Goal: Task Accomplishment & Management: Manage account settings

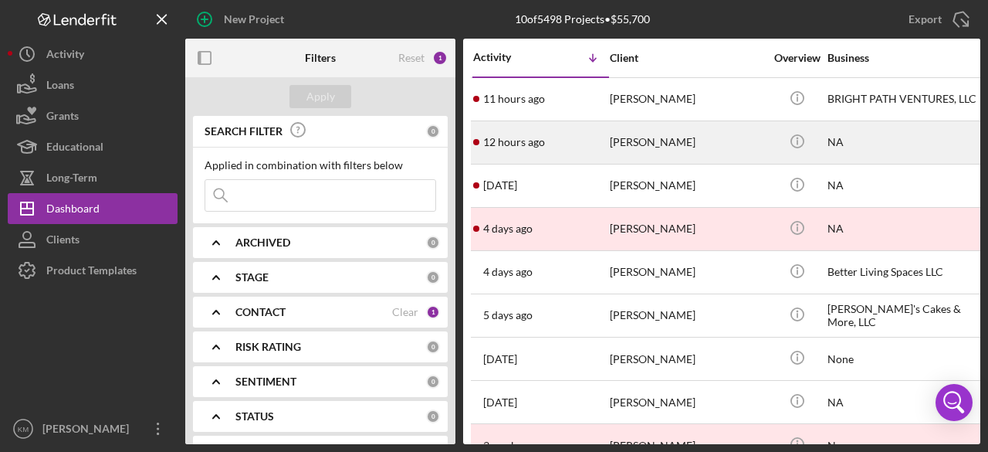
click at [670, 140] on div "[PERSON_NAME]" at bounding box center [687, 142] width 154 height 41
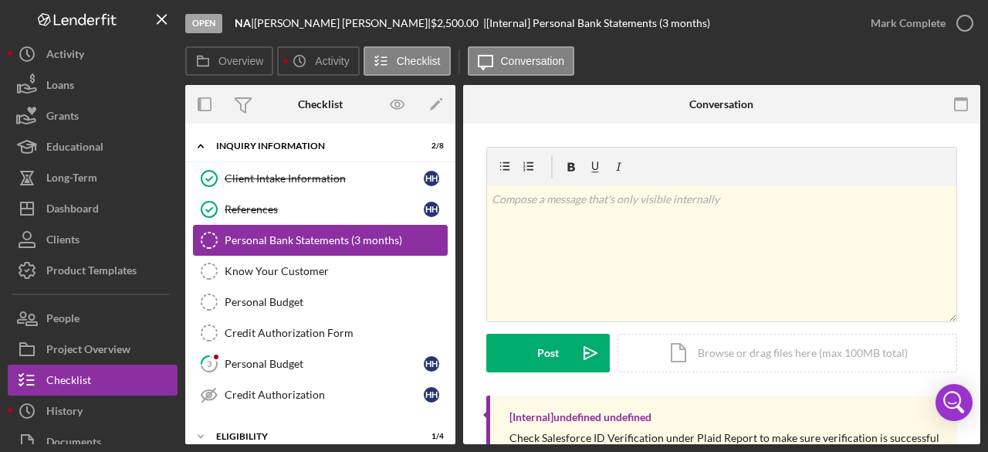
click at [354, 244] on div "Personal Bank Statements (3 months)" at bounding box center [336, 240] width 222 height 12
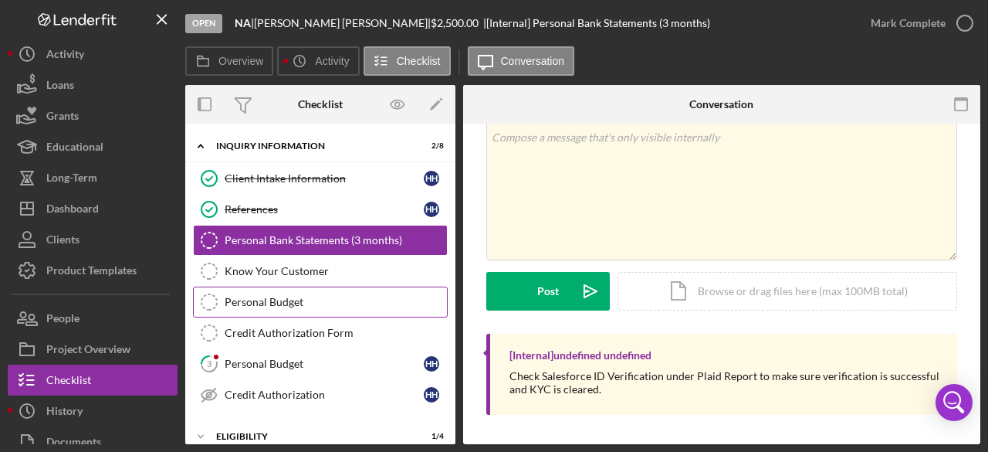
click at [263, 303] on div "Personal Budget" at bounding box center [336, 302] width 222 height 12
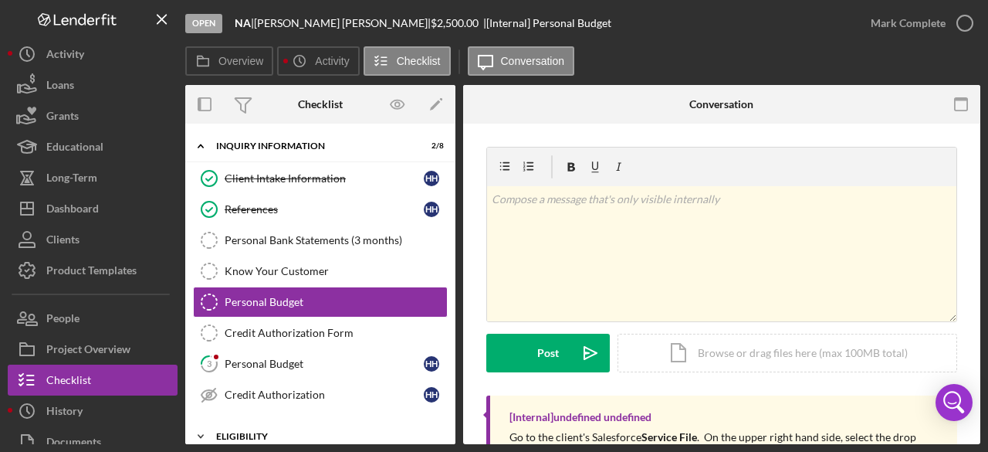
scroll to position [151, 0]
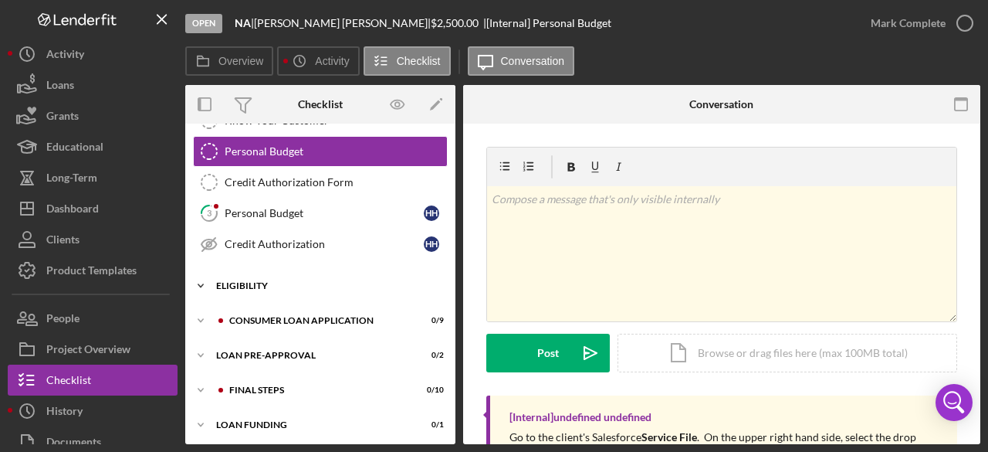
click at [203, 280] on icon "Icon/Expander" at bounding box center [200, 285] width 31 height 31
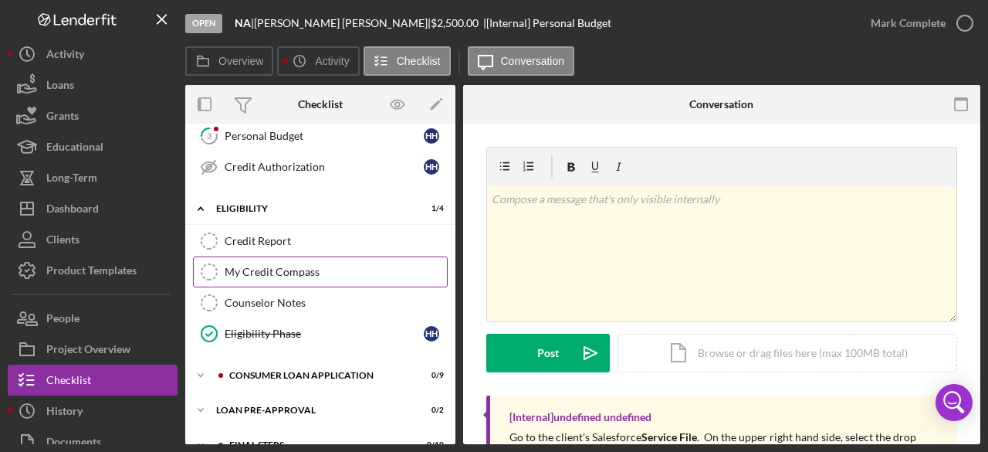
scroll to position [280, 0]
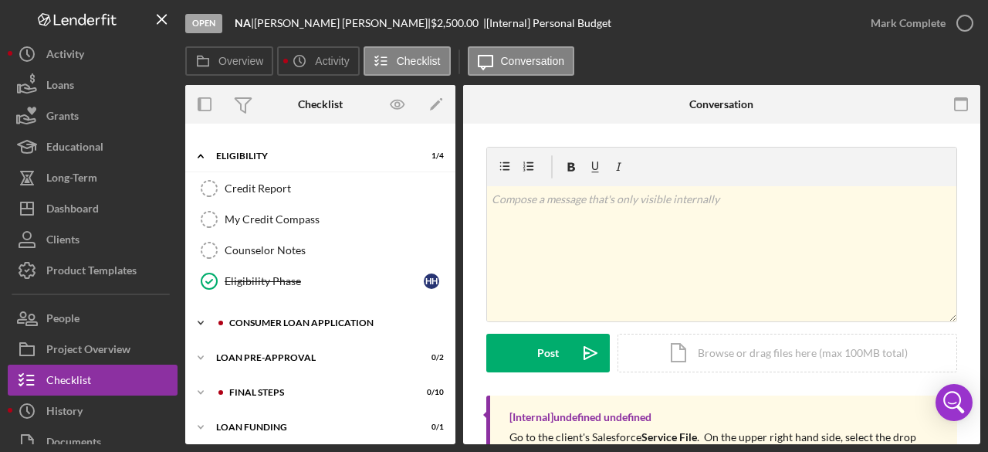
click at [205, 315] on icon "Icon/Expander" at bounding box center [200, 322] width 31 height 31
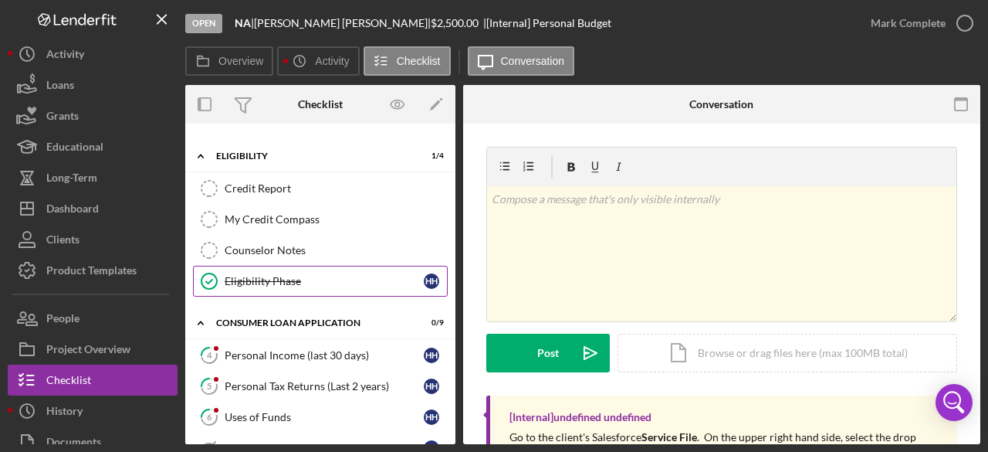
scroll to position [358, 0]
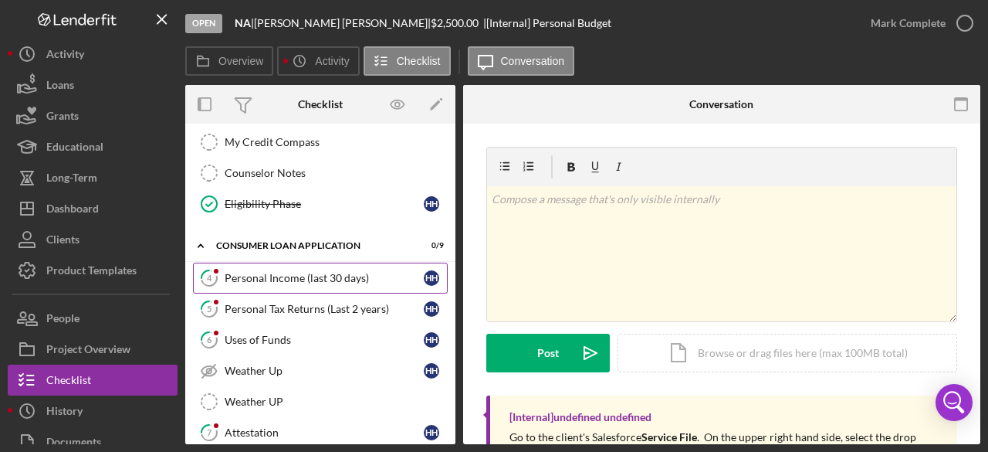
click at [310, 272] on div "Personal Income (last 30 days)" at bounding box center [324, 278] width 199 height 12
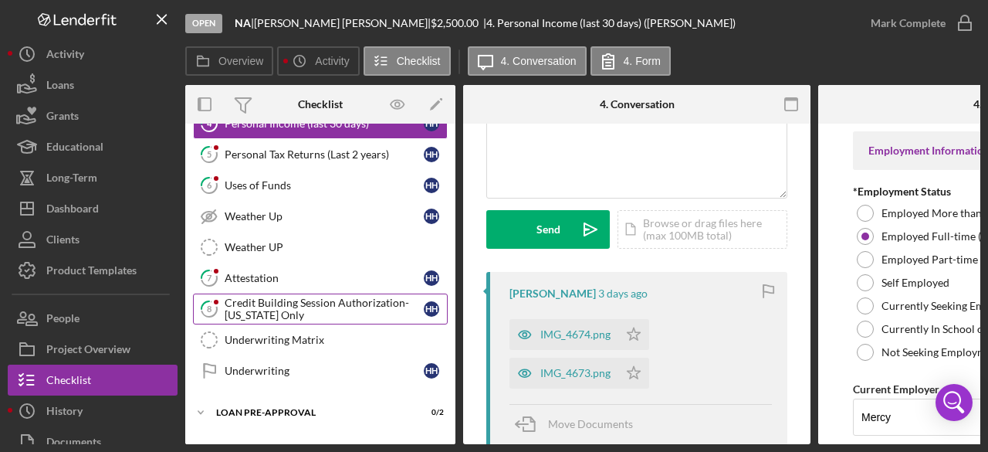
scroll to position [567, 0]
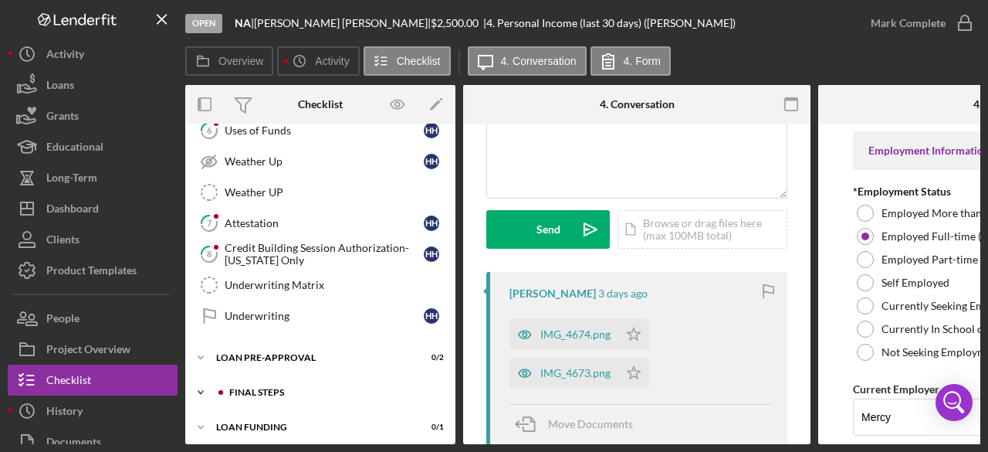
click at [201, 381] on icon "Icon/Expander" at bounding box center [200, 392] width 31 height 31
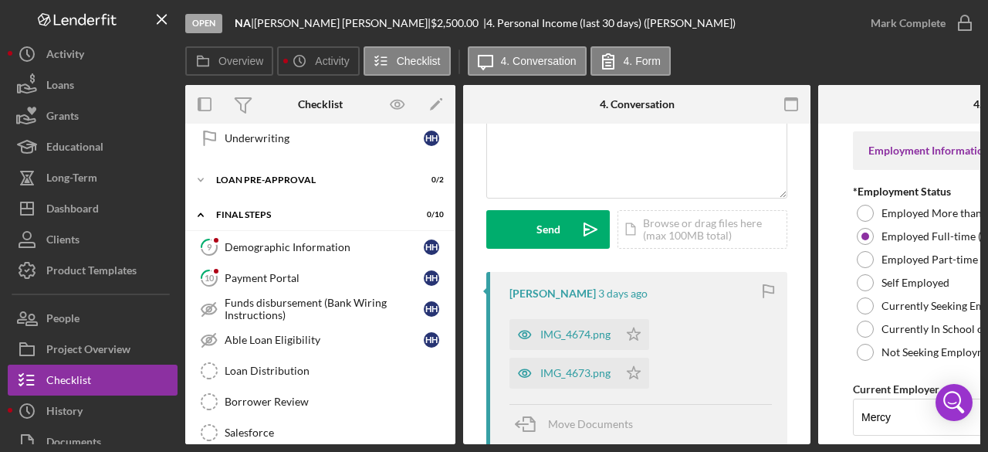
scroll to position [748, 0]
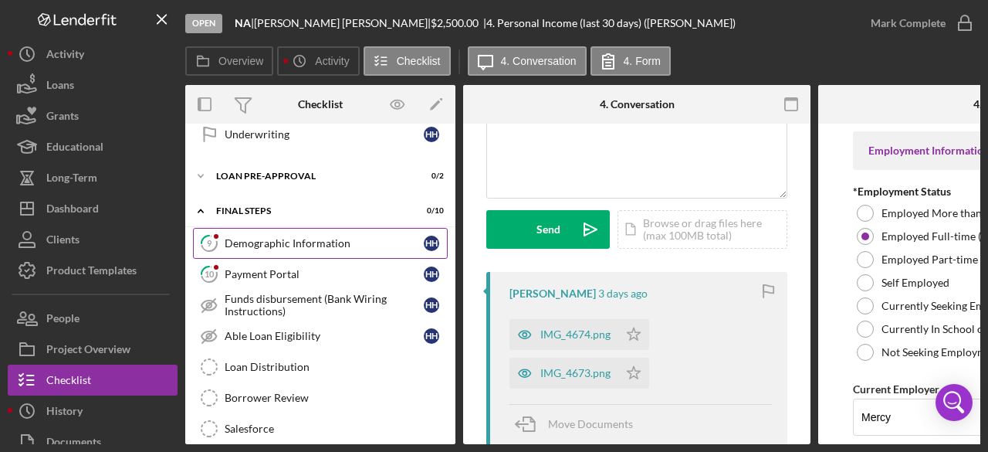
click at [316, 237] on div "Demographic Information" at bounding box center [324, 243] width 199 height 12
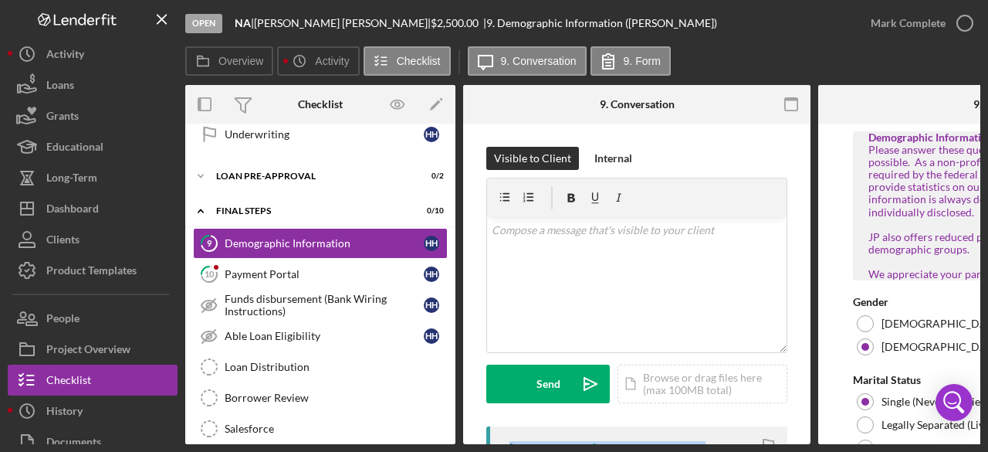
drag, startPoint x: 687, startPoint y: 445, endPoint x: 769, endPoint y: 438, distance: 82.1
click at [769, 438] on div "Open NA | [PERSON_NAME] | $2,500.00 | 9. Demographic Information ([PERSON_NAME]…" at bounding box center [494, 226] width 988 height 452
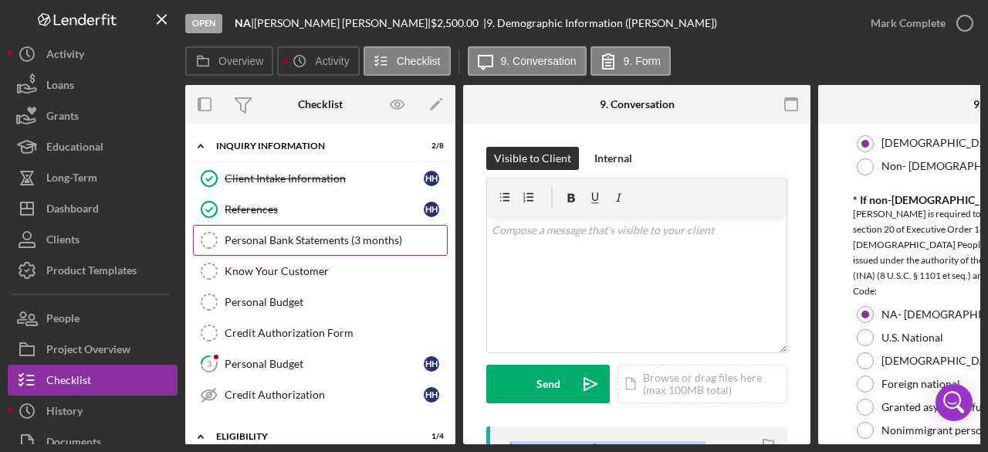
click at [339, 241] on div "Personal Bank Statements (3 months)" at bounding box center [336, 240] width 222 height 12
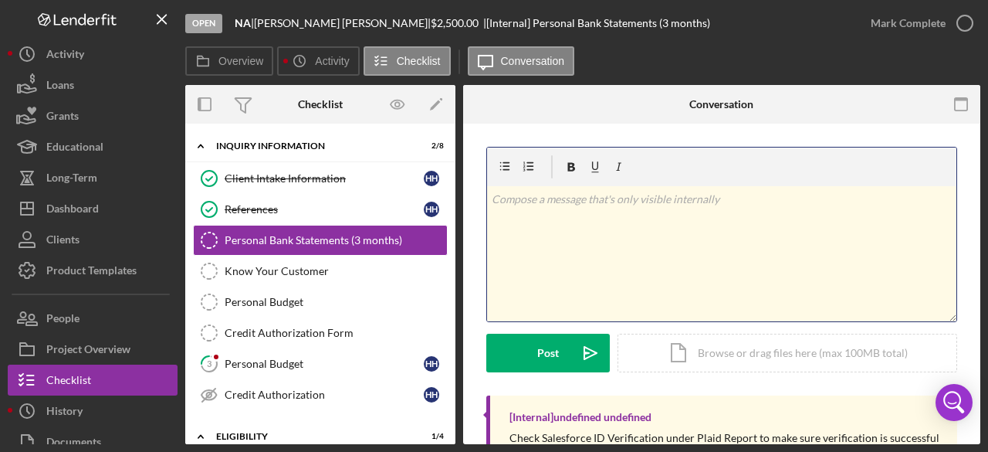
click at [526, 213] on div "v Color teal Color pink Remove color Add row above Add row below Add column bef…" at bounding box center [722, 253] width 470 height 135
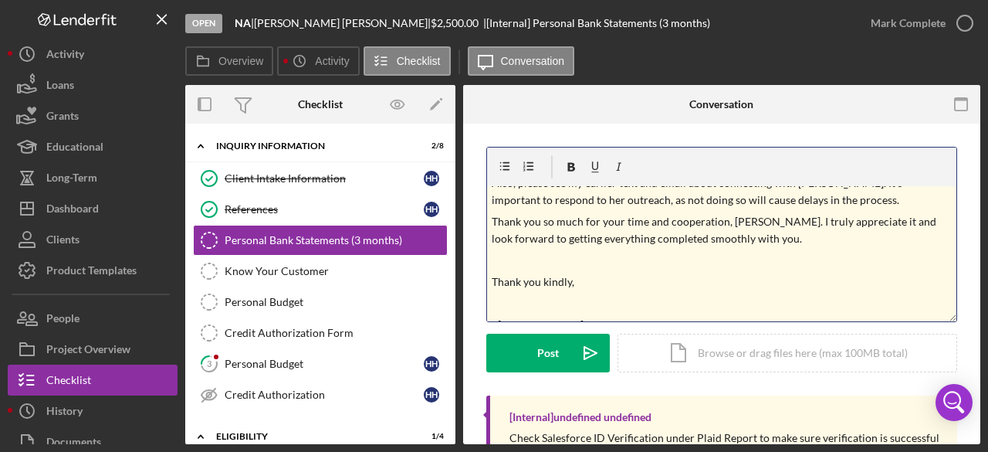
scroll to position [171, 0]
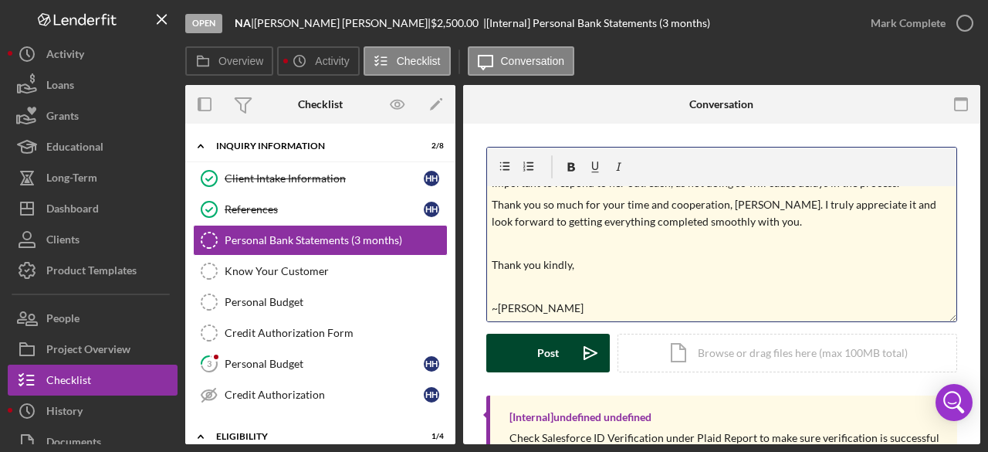
click at [595, 354] on icon "Icon/icon-invite-send" at bounding box center [590, 353] width 39 height 39
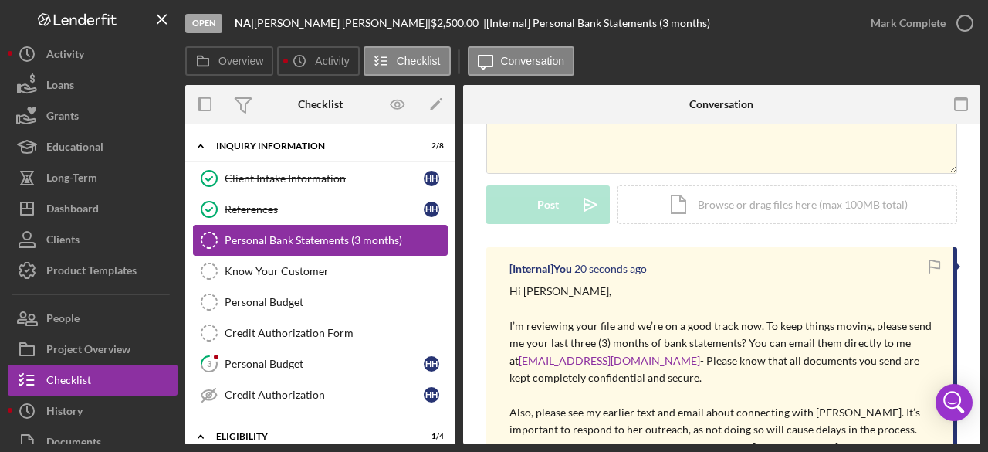
scroll to position [0, 0]
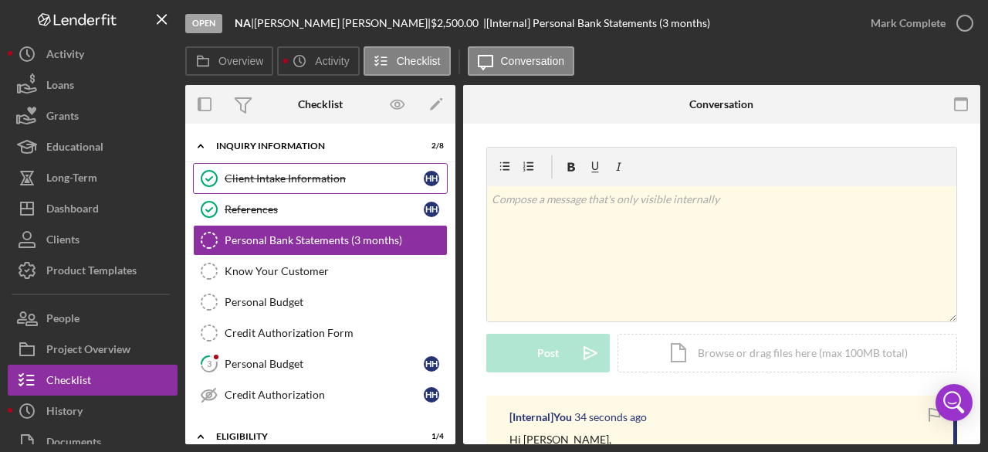
click at [282, 179] on div "Client Intake Information" at bounding box center [324, 178] width 199 height 12
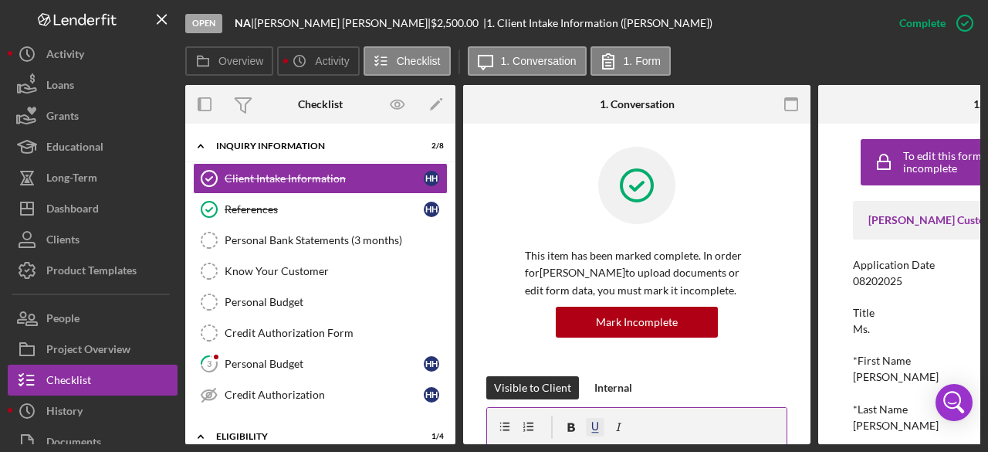
drag, startPoint x: 427, startPoint y: 439, endPoint x: 598, endPoint y: 434, distance: 170.7
click at [598, 434] on div "Overview Internal Workflow Stage Open Icon/Dropdown Arrow Archive (can unarchiv…" at bounding box center [582, 264] width 795 height 359
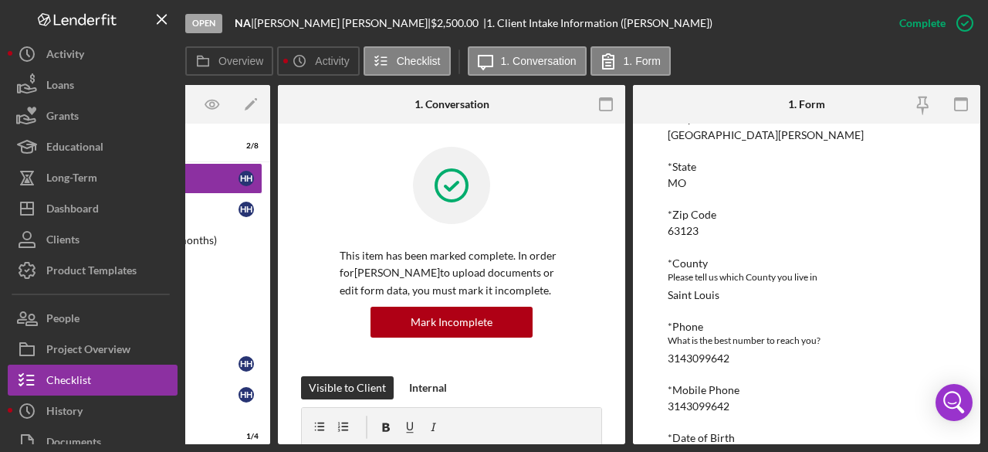
scroll to position [715, 0]
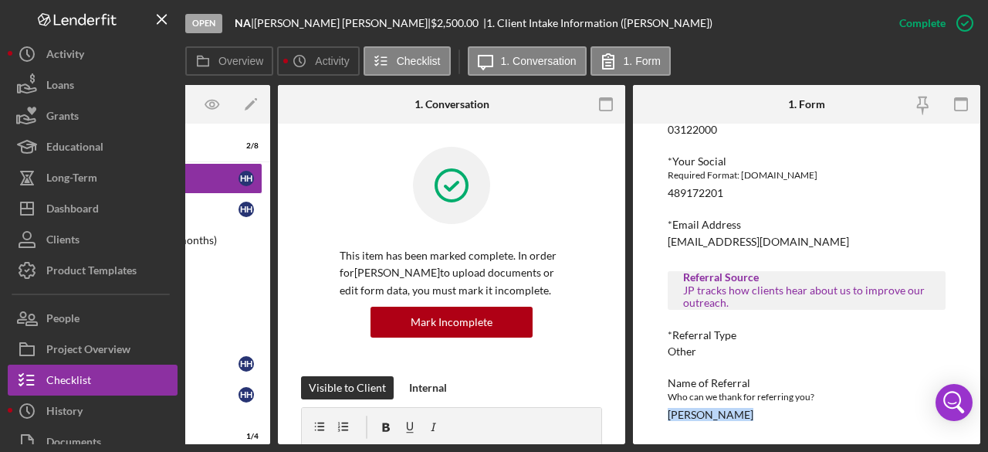
drag, startPoint x: 738, startPoint y: 409, endPoint x: 670, endPoint y: 411, distance: 68.0
click at [670, 412] on div "Name of Referral Who can we thank for referring you? [PERSON_NAME]" at bounding box center [807, 399] width 278 height 44
copy div "[PERSON_NAME]"
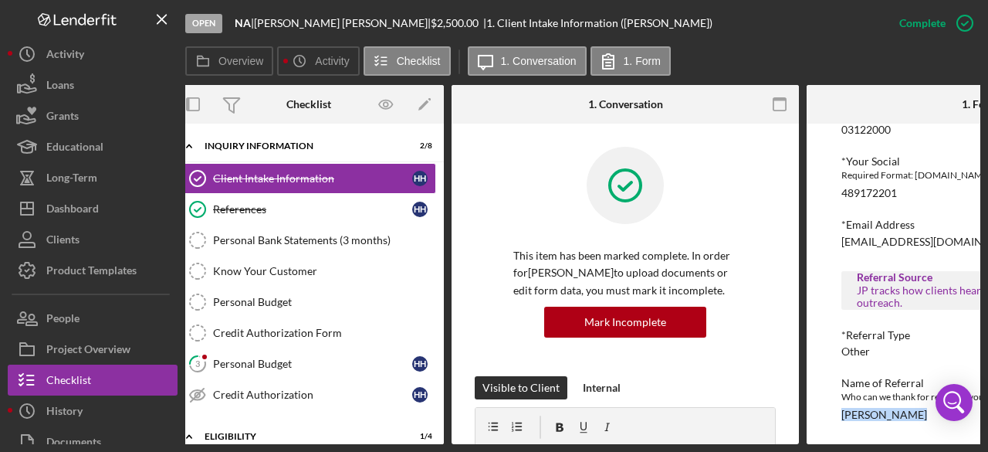
scroll to position [0, 0]
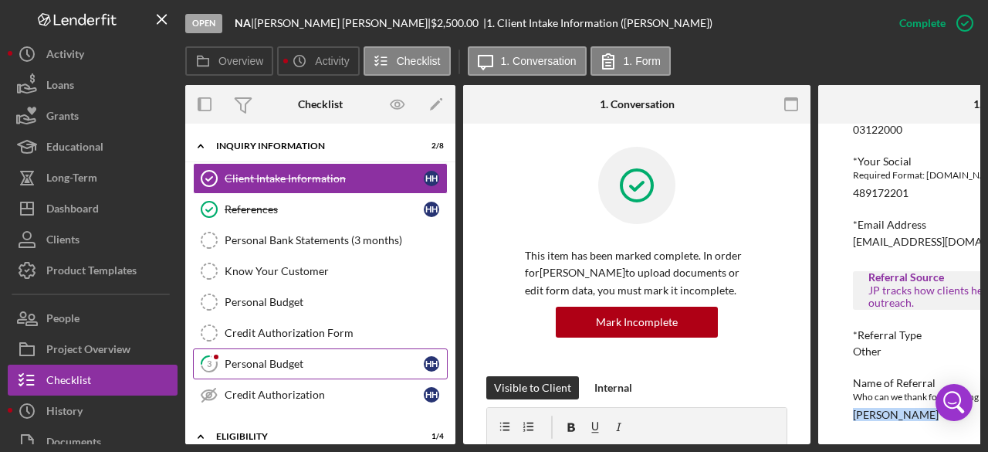
click at [256, 367] on link "3 Personal Budget H H" at bounding box center [320, 363] width 255 height 31
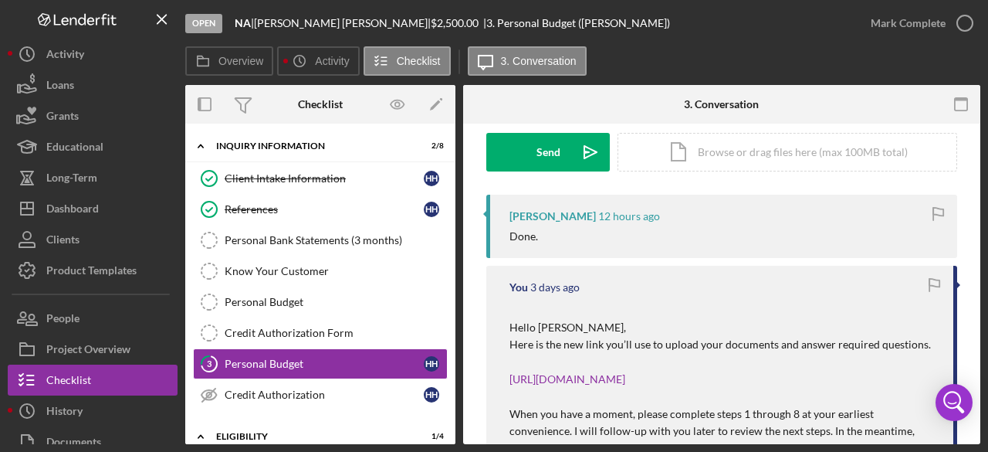
scroll to position [309, 0]
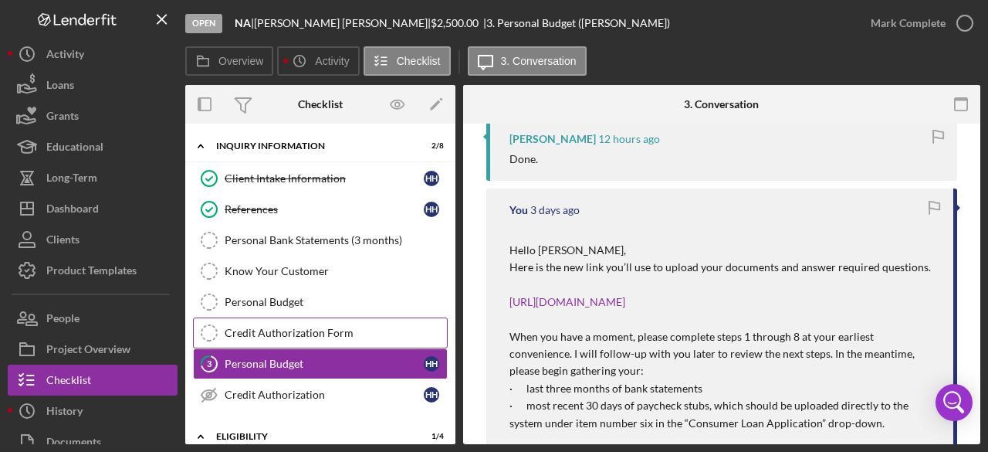
click at [317, 330] on div "Credit Authorization Form" at bounding box center [336, 333] width 222 height 12
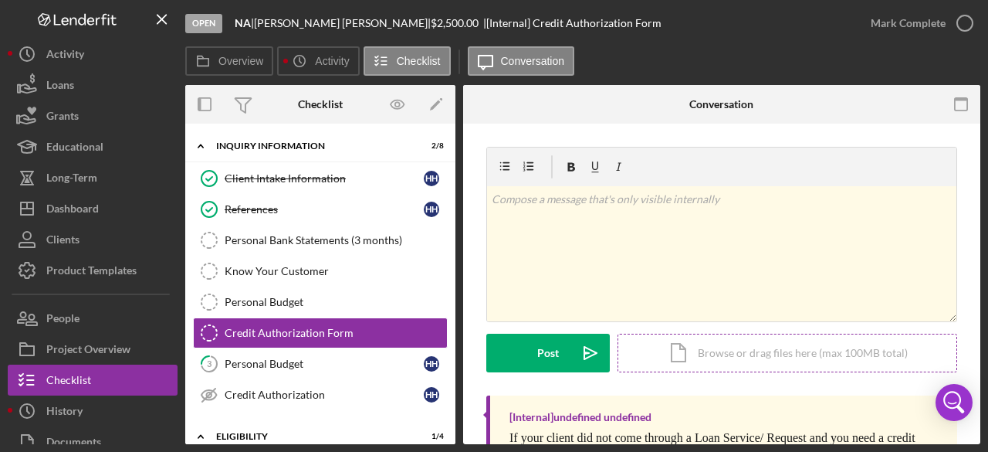
click at [754, 354] on div "Icon/Document Browse or drag files here (max 100MB total) Tap to choose files o…" at bounding box center [788, 353] width 340 height 39
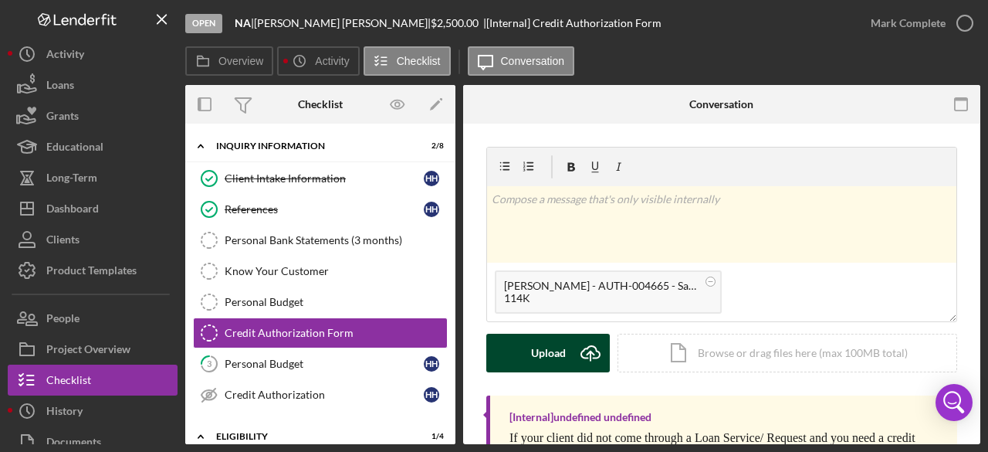
click at [583, 359] on icon "Icon/Upload" at bounding box center [590, 353] width 39 height 39
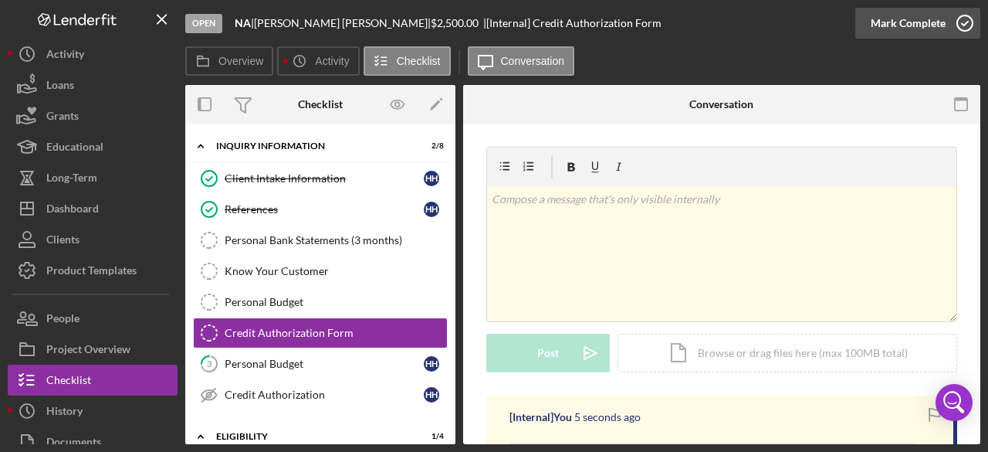
click at [969, 22] on icon "button" at bounding box center [965, 23] width 39 height 39
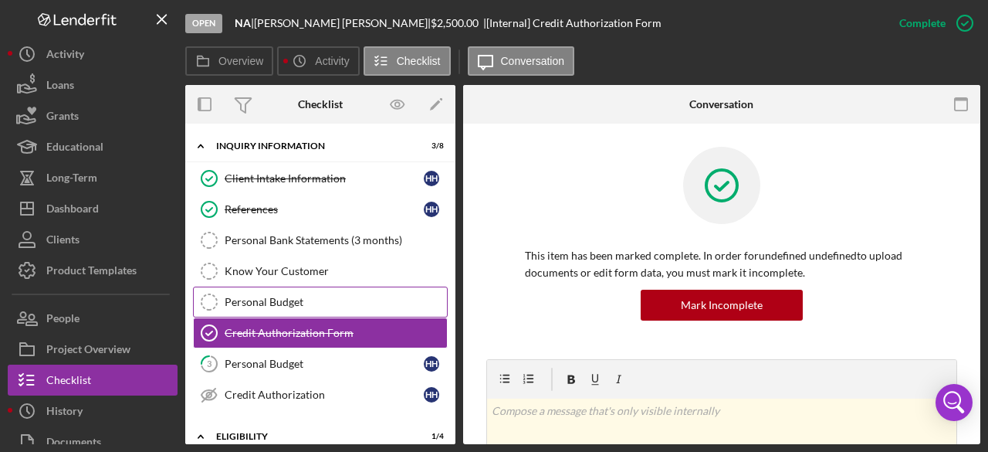
click at [284, 299] on div "Personal Budget" at bounding box center [336, 302] width 222 height 12
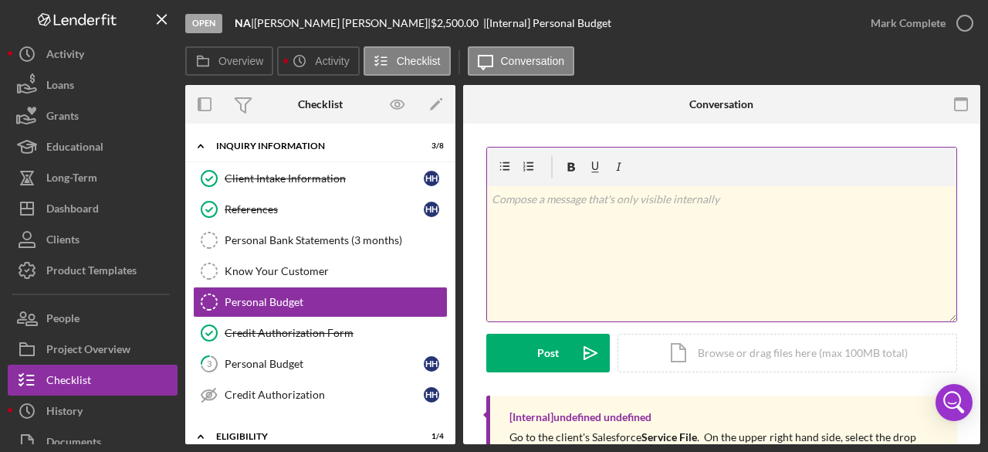
click at [531, 228] on div "v Color teal Color pink Remove color Add row above Add row below Add column bef…" at bounding box center [722, 253] width 470 height 135
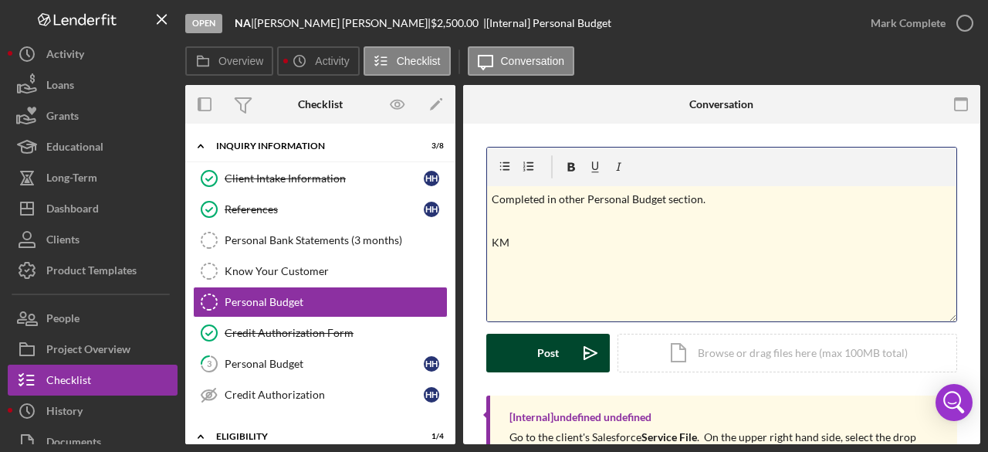
click at [598, 354] on icon "Icon/icon-invite-send" at bounding box center [590, 353] width 39 height 39
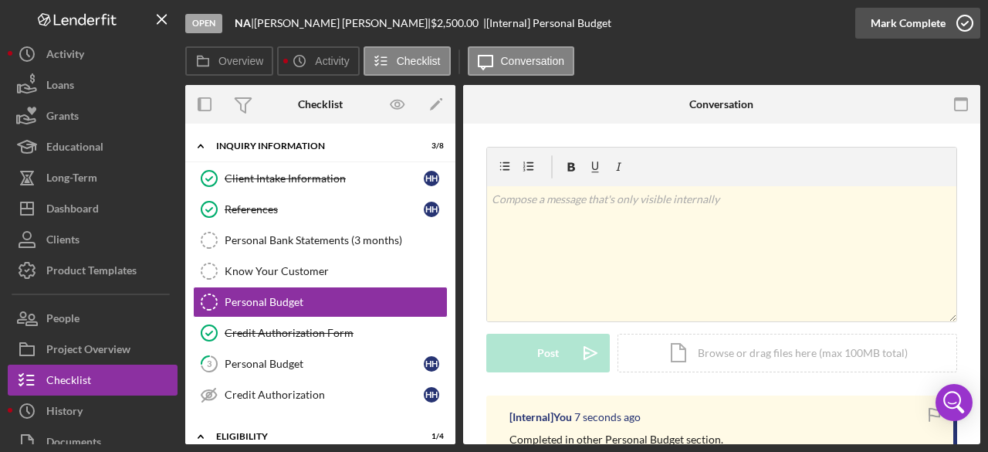
click at [964, 22] on icon "button" at bounding box center [965, 23] width 39 height 39
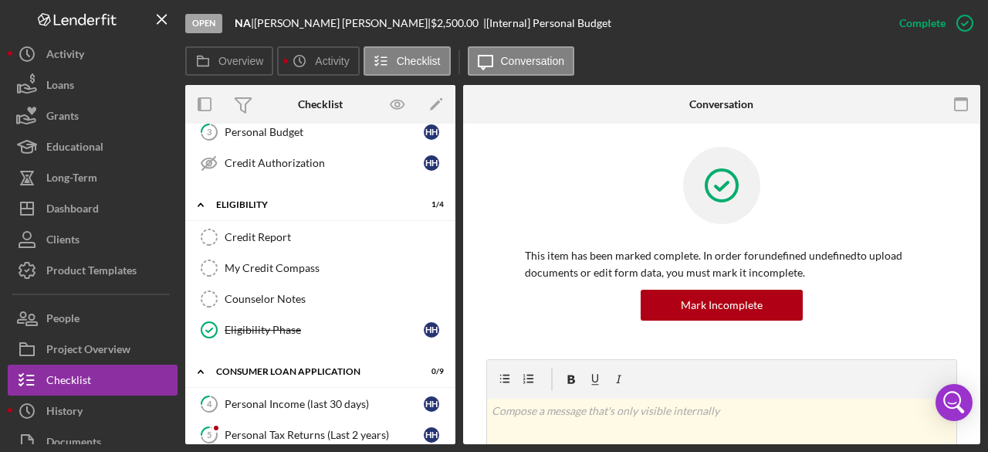
scroll to position [309, 0]
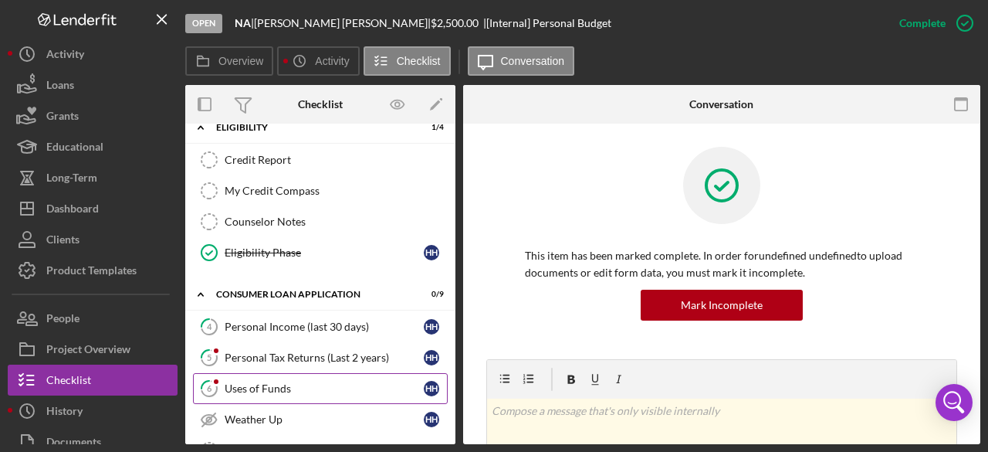
click at [241, 383] on div "Uses of Funds" at bounding box center [324, 388] width 199 height 12
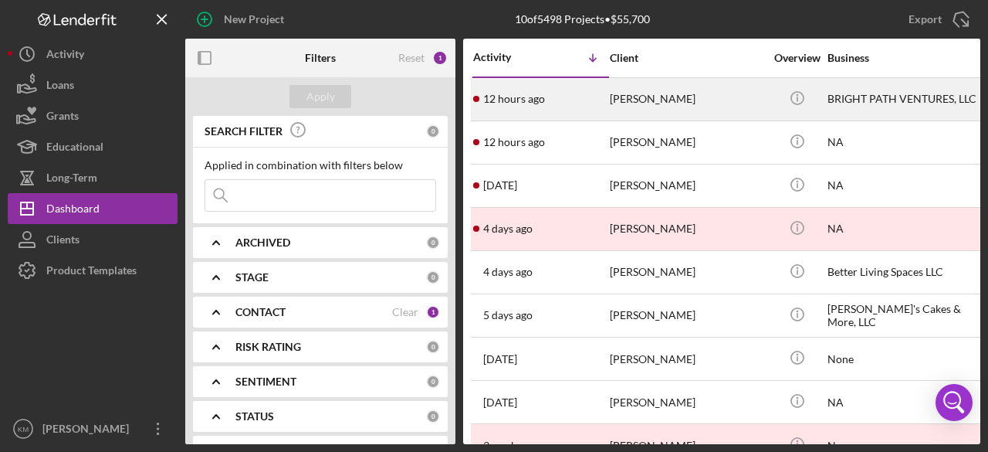
click at [667, 97] on div "[PERSON_NAME]" at bounding box center [687, 99] width 154 height 41
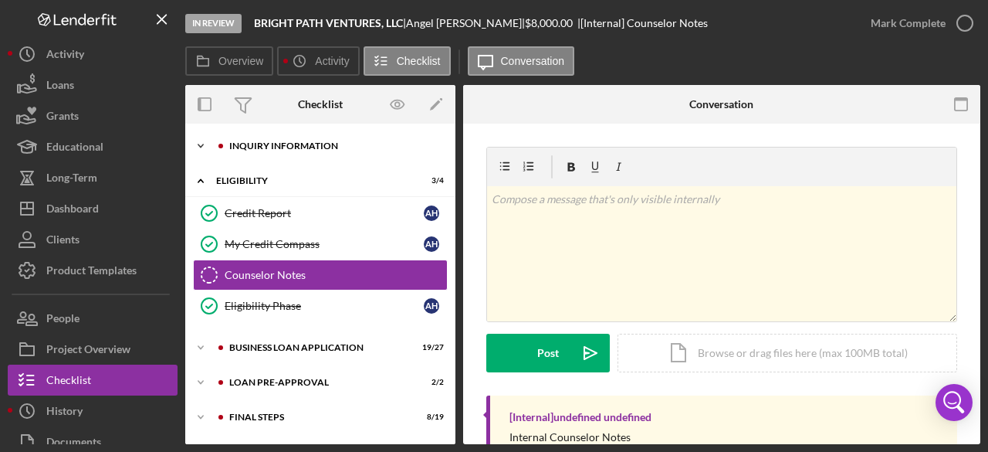
click at [202, 147] on icon "Icon/Expander" at bounding box center [200, 146] width 31 height 31
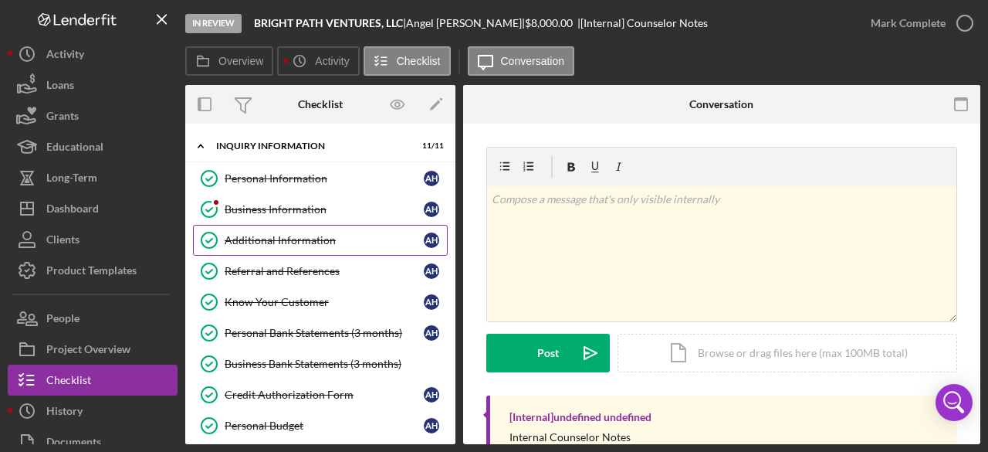
scroll to position [77, 0]
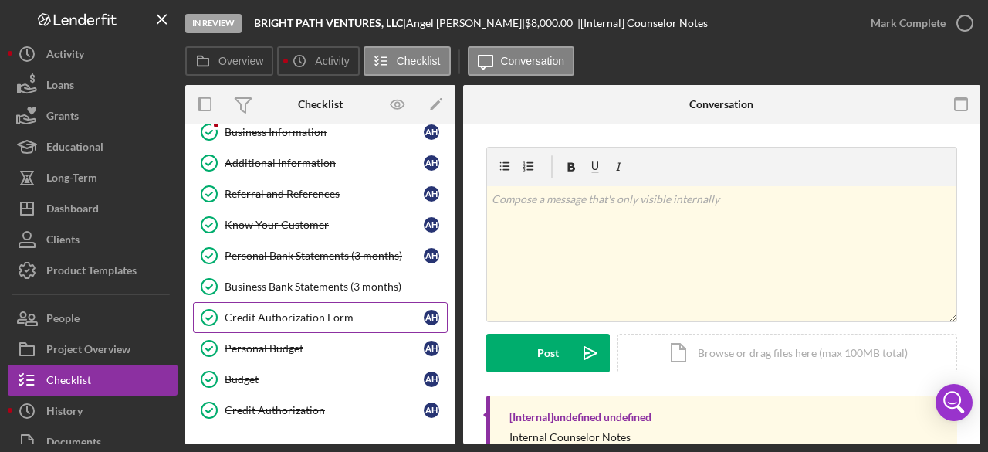
click at [303, 315] on div "Credit Authorization Form" at bounding box center [324, 317] width 199 height 12
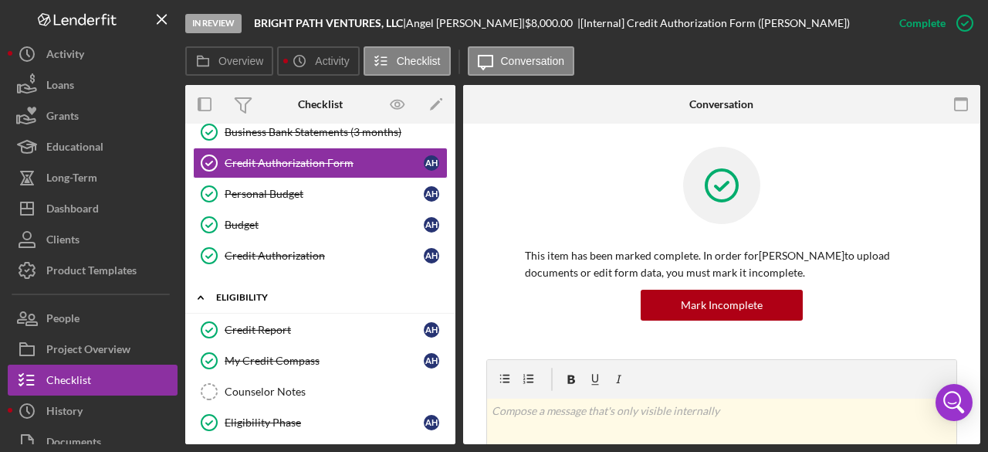
scroll to position [371, 0]
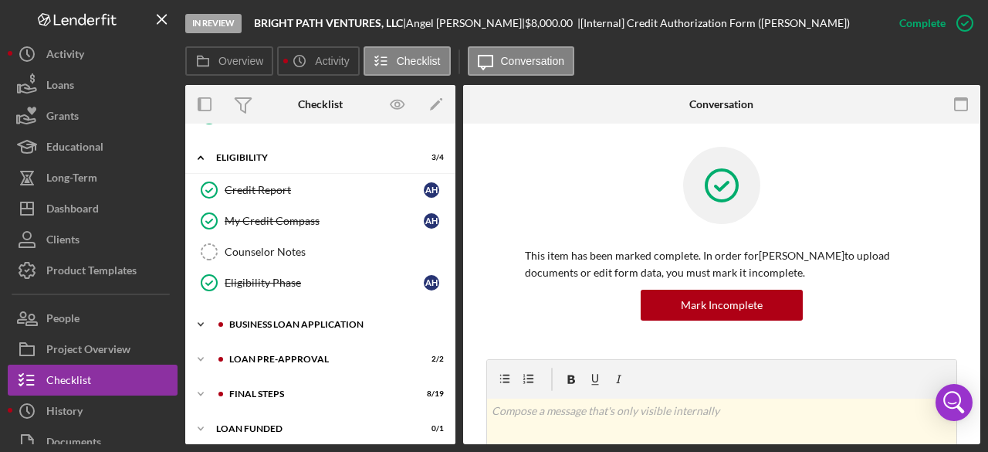
click at [208, 315] on icon "Icon/Expander" at bounding box center [200, 324] width 31 height 31
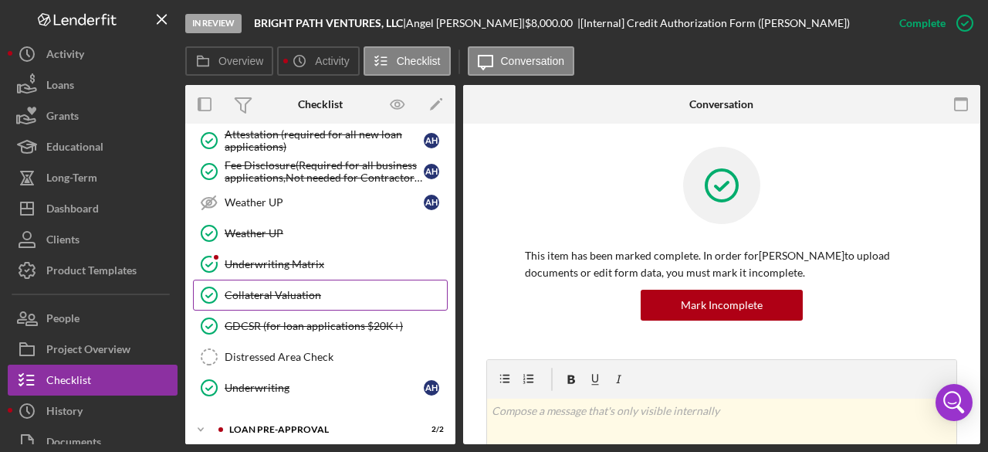
scroll to position [1200, 0]
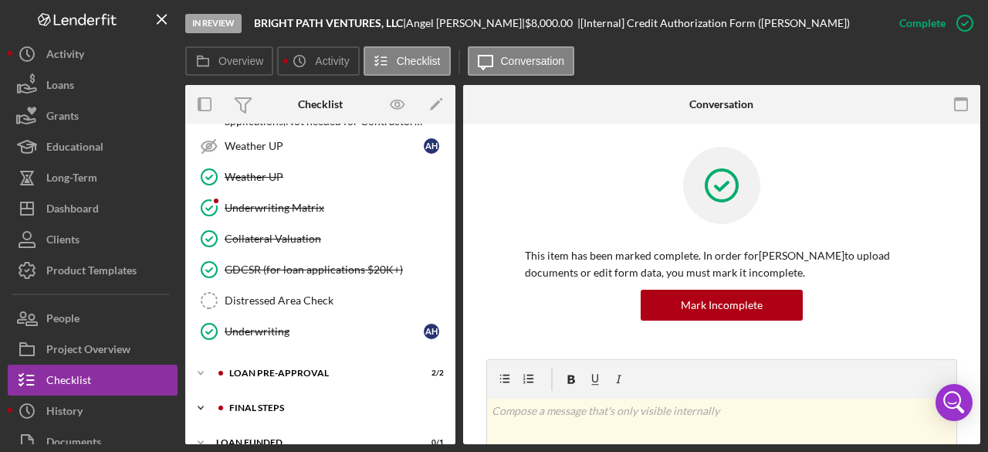
click at [199, 392] on icon "Icon/Expander" at bounding box center [200, 407] width 31 height 31
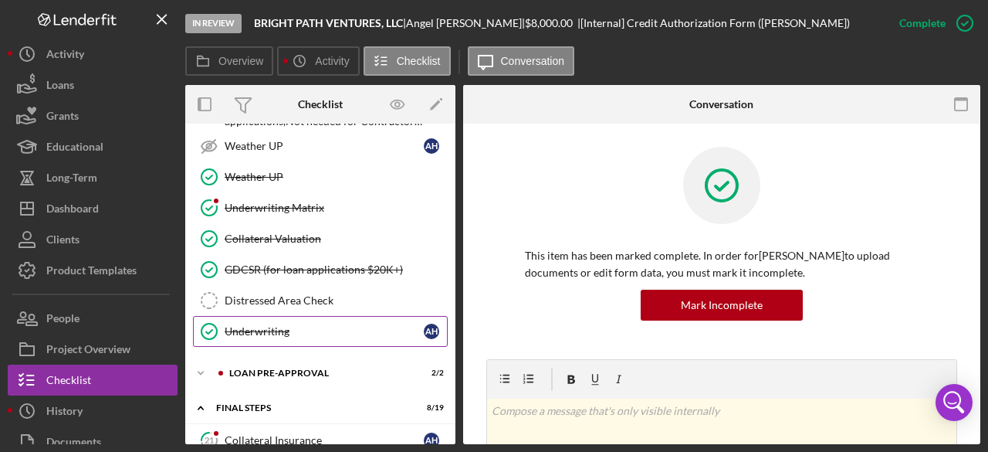
scroll to position [1354, 0]
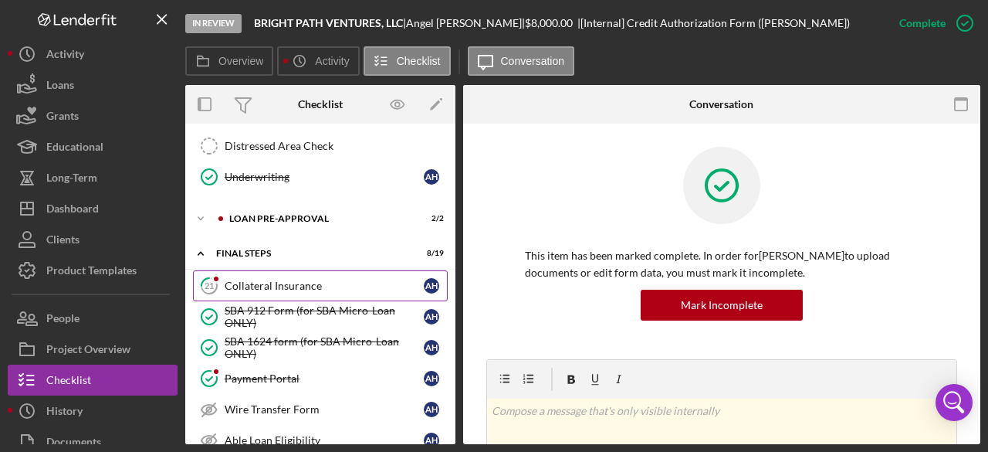
click at [315, 280] on div "Collateral Insurance" at bounding box center [324, 286] width 199 height 12
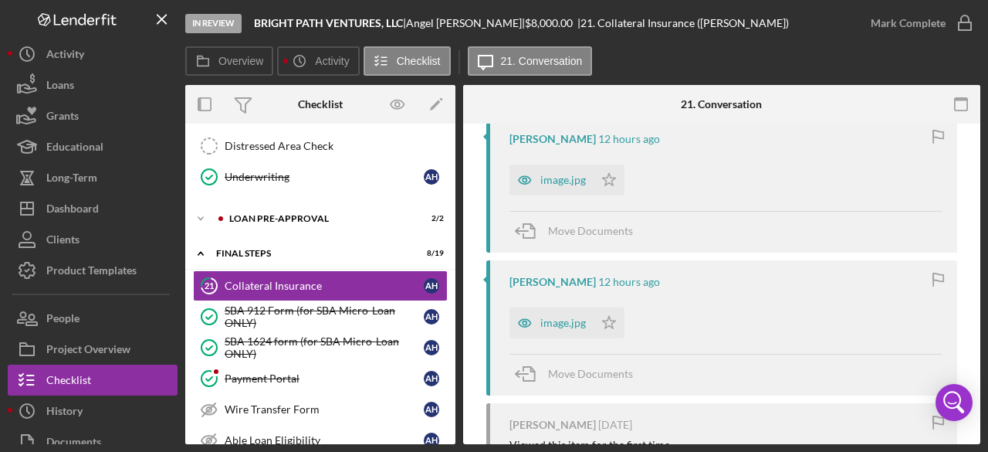
scroll to position [232, 0]
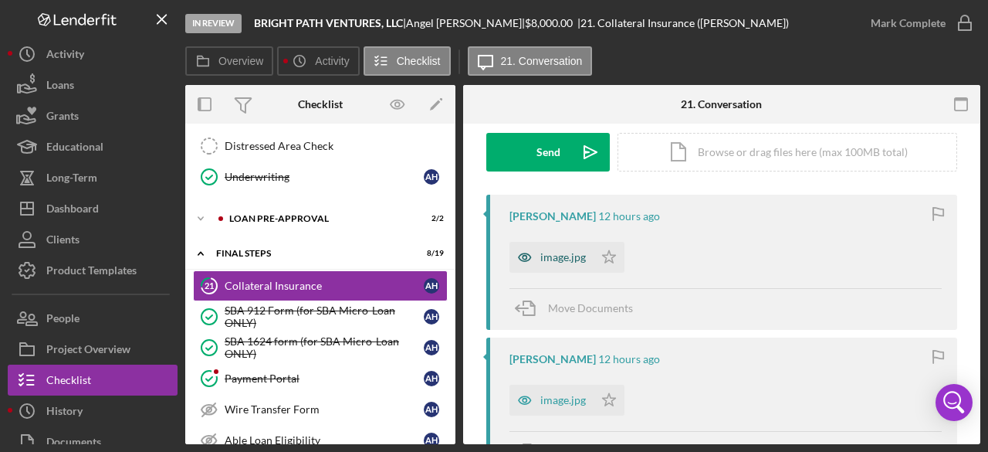
click at [567, 257] on div "image.jpg" at bounding box center [564, 257] width 46 height 12
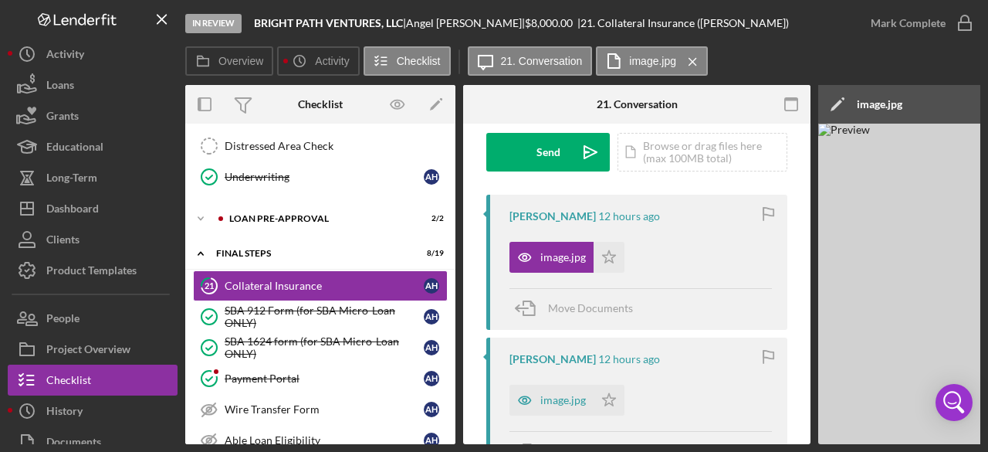
drag, startPoint x: 727, startPoint y: 439, endPoint x: 800, endPoint y: 446, distance: 73.6
click at [800, 446] on div "In Review BRIGHT PATH VENTURES, LLC | Angel Hayes | $8,000.00 | 21. Collateral …" at bounding box center [494, 226] width 988 height 452
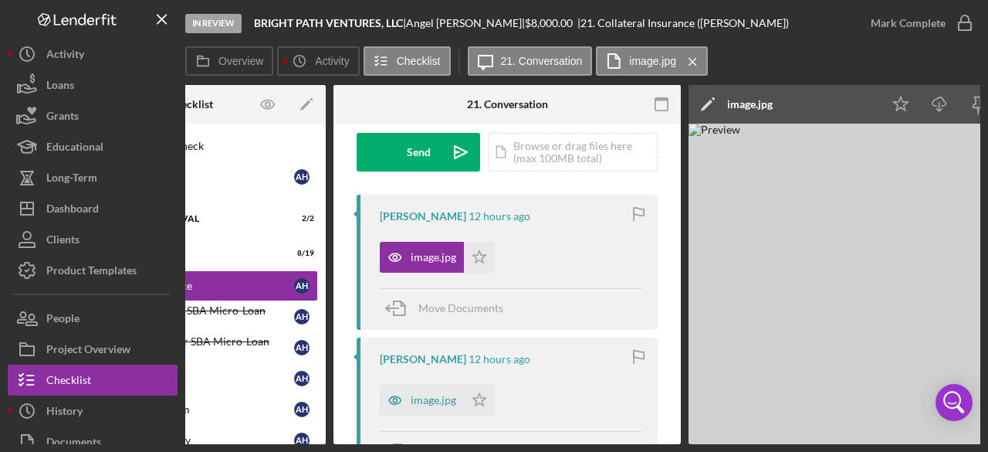
drag, startPoint x: 747, startPoint y: 442, endPoint x: 834, endPoint y: 442, distance: 86.5
click at [842, 443] on div "Overview Internal Workflow Stage In Review Icon/Dropdown Arrow Archive (can una…" at bounding box center [582, 264] width 795 height 359
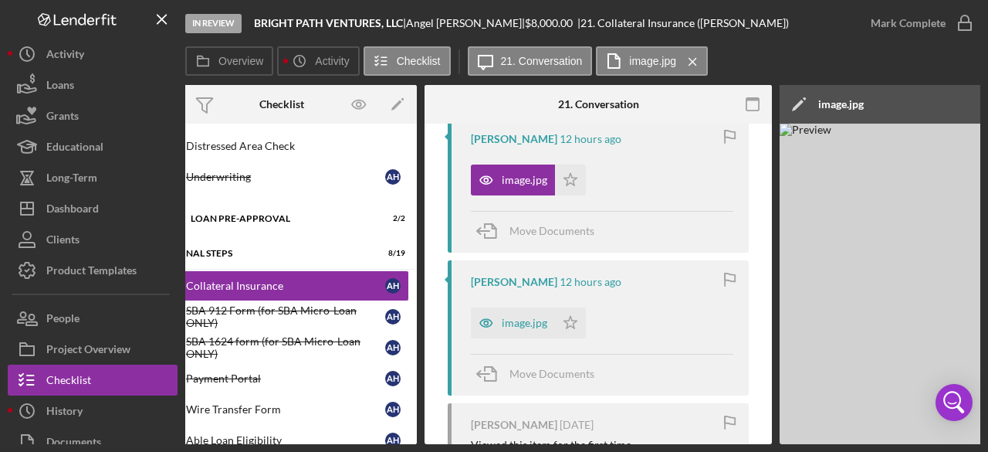
scroll to position [386, 0]
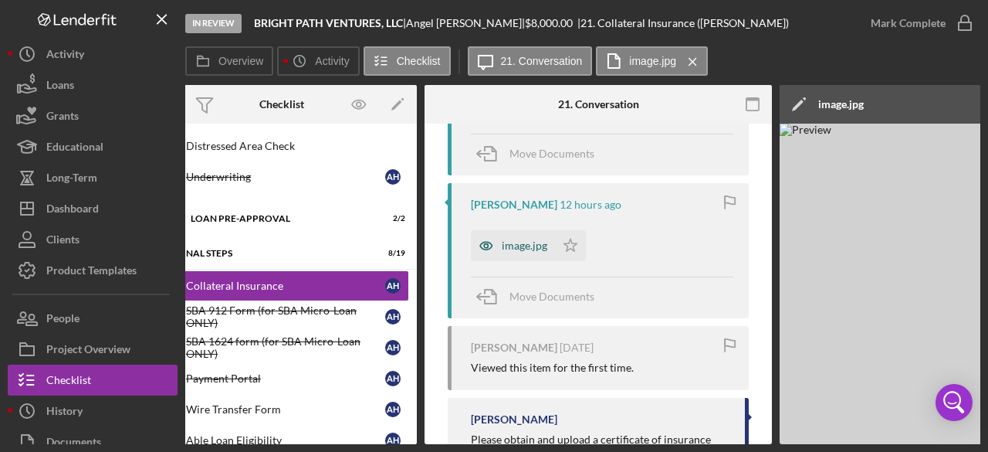
click at [528, 245] on div "image.jpg" at bounding box center [525, 245] width 46 height 12
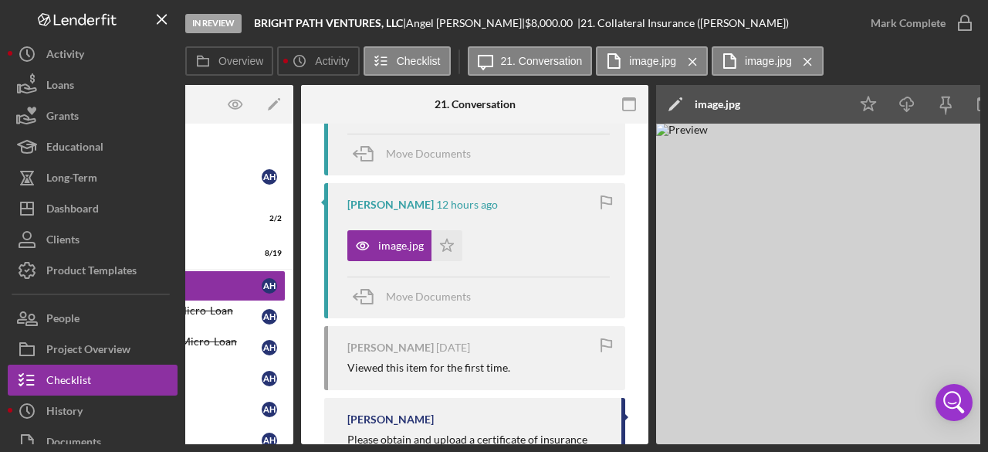
scroll to position [0, 0]
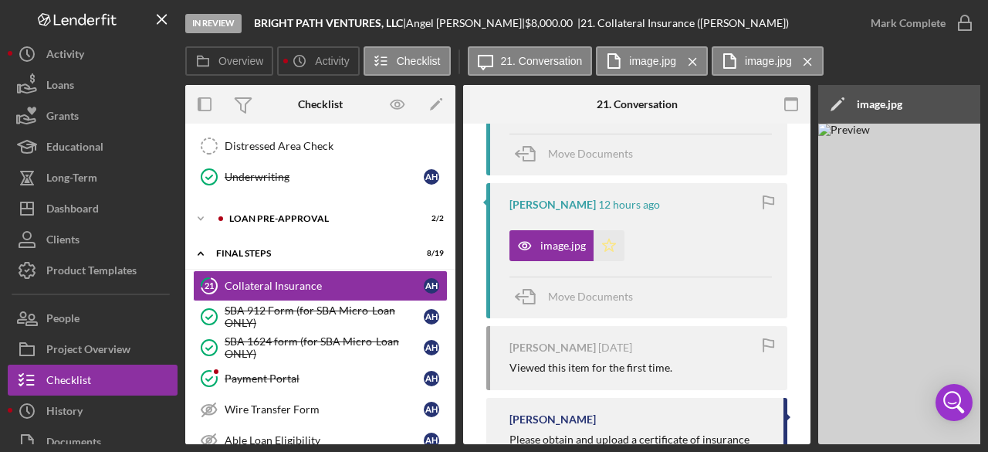
click at [600, 242] on icon "Icon/Star" at bounding box center [609, 245] width 31 height 31
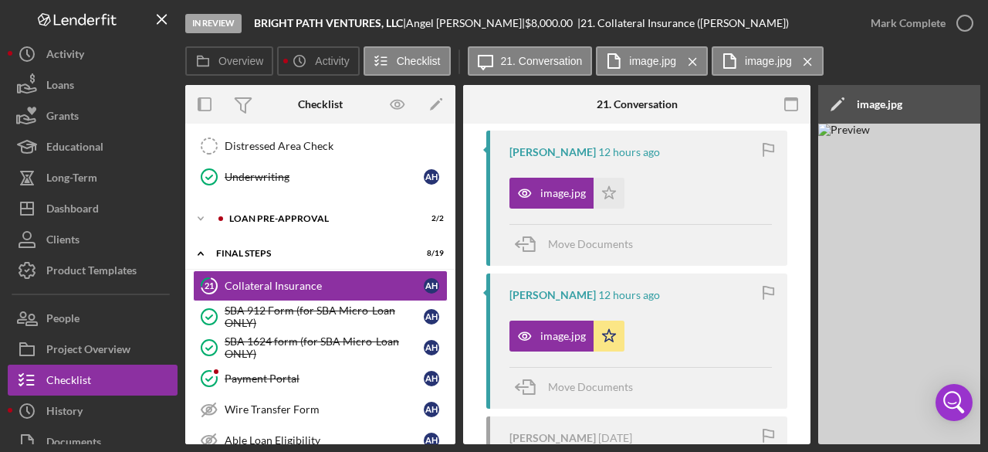
scroll to position [273, 0]
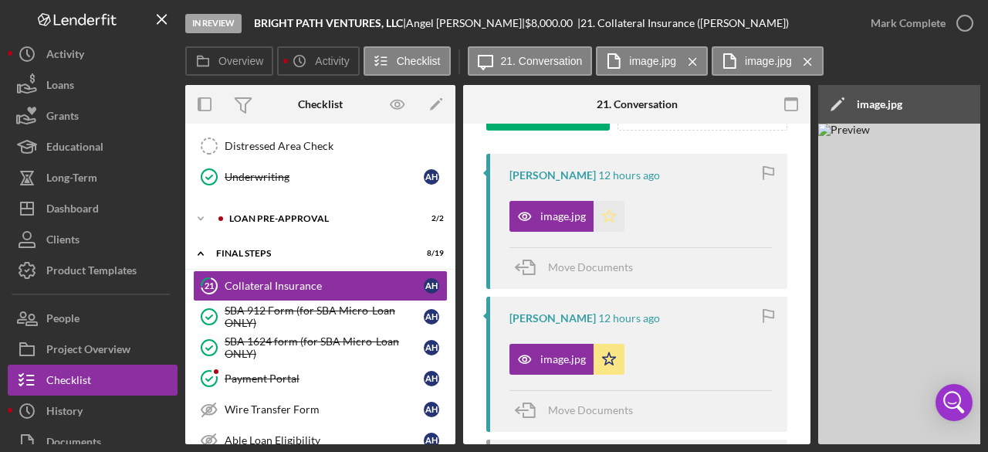
click at [608, 214] on icon "Icon/Star" at bounding box center [609, 216] width 31 height 31
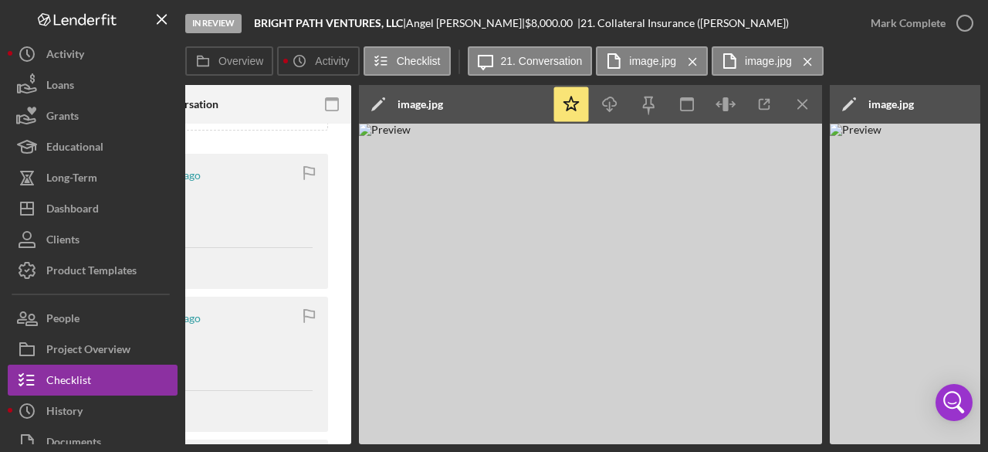
scroll to position [0, 463]
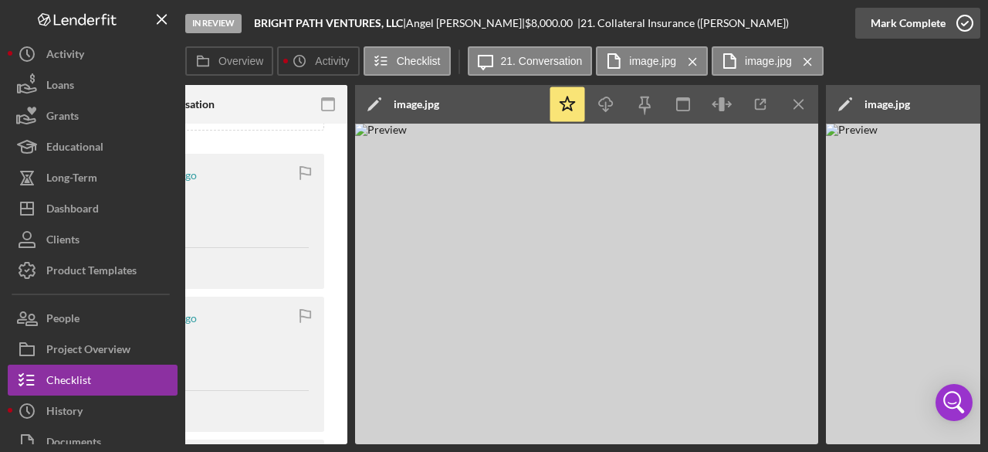
click at [968, 22] on icon "button" at bounding box center [965, 23] width 39 height 39
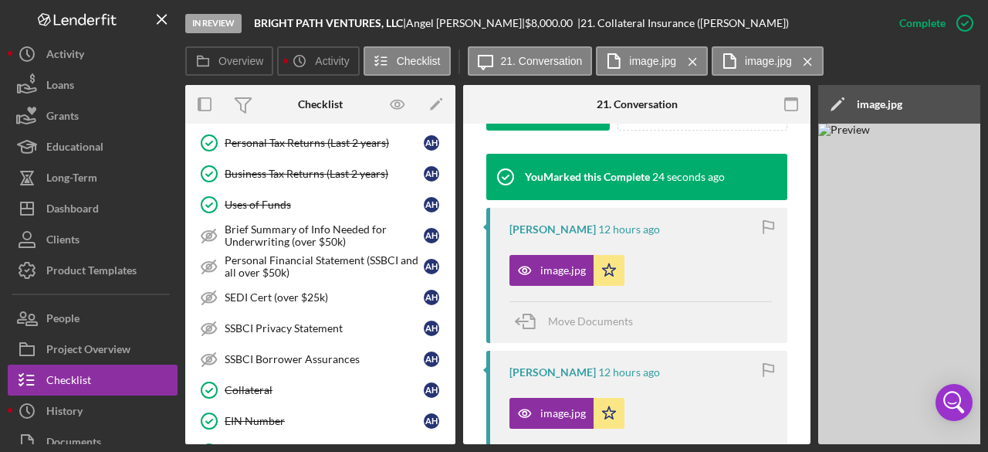
scroll to position [477, 0]
